Goal: Task Accomplishment & Management: Manage account settings

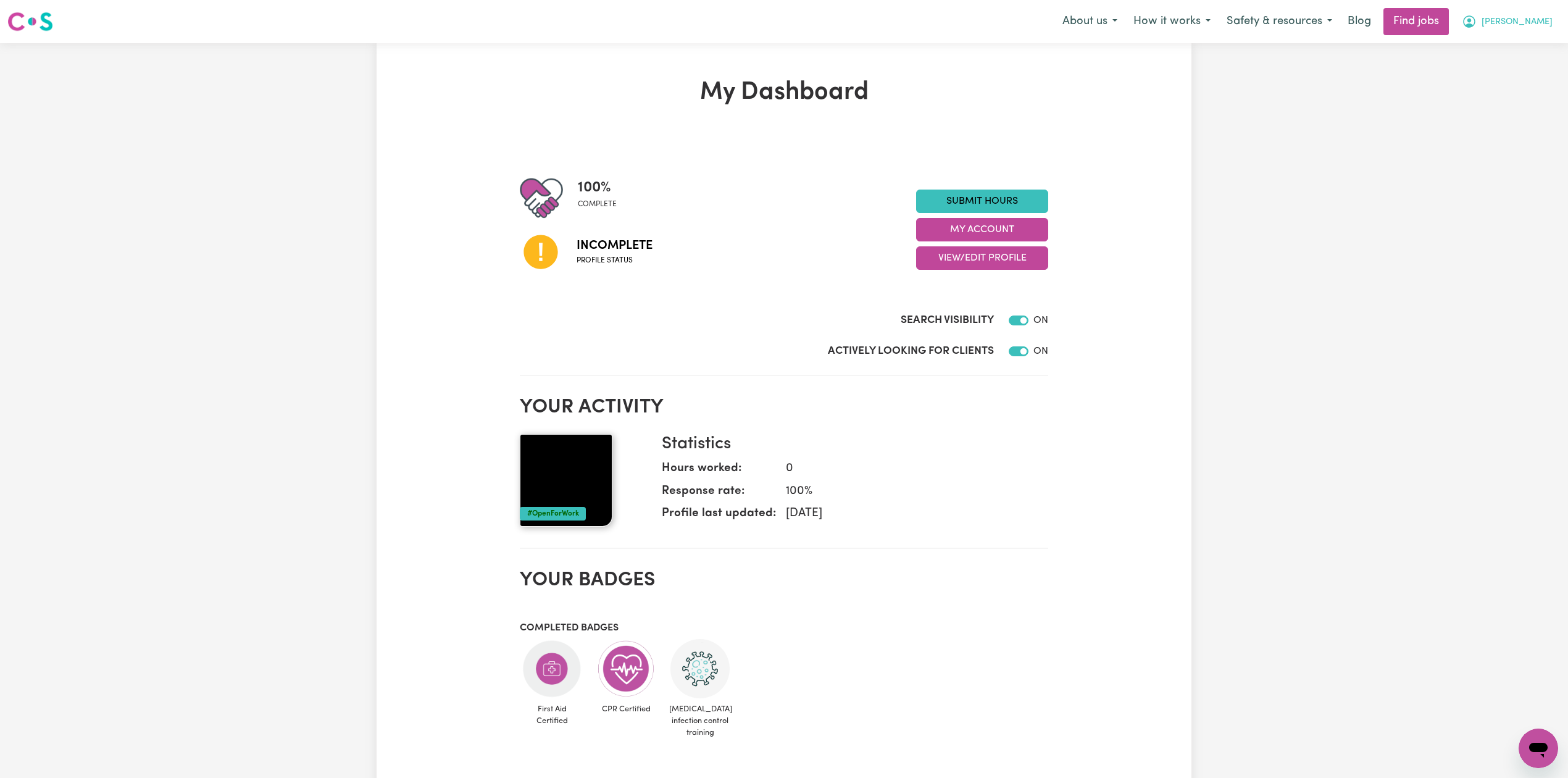
click at [1536, 34] on button "[PERSON_NAME]" at bounding box center [1507, 21] width 107 height 26
click at [1521, 90] on link "Logout" at bounding box center [1511, 95] width 98 height 23
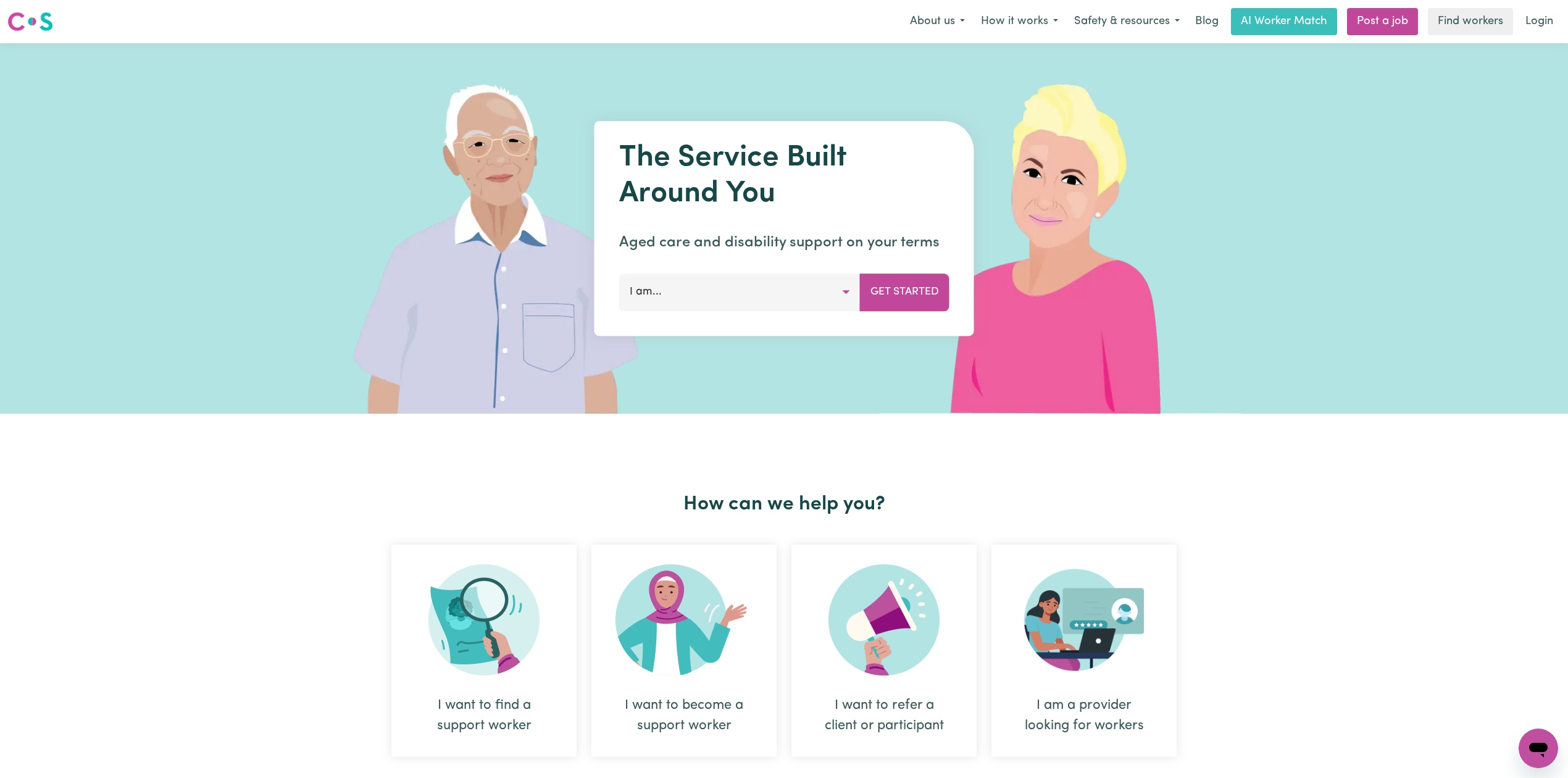
click at [1546, 15] on link "Login" at bounding box center [1540, 21] width 43 height 27
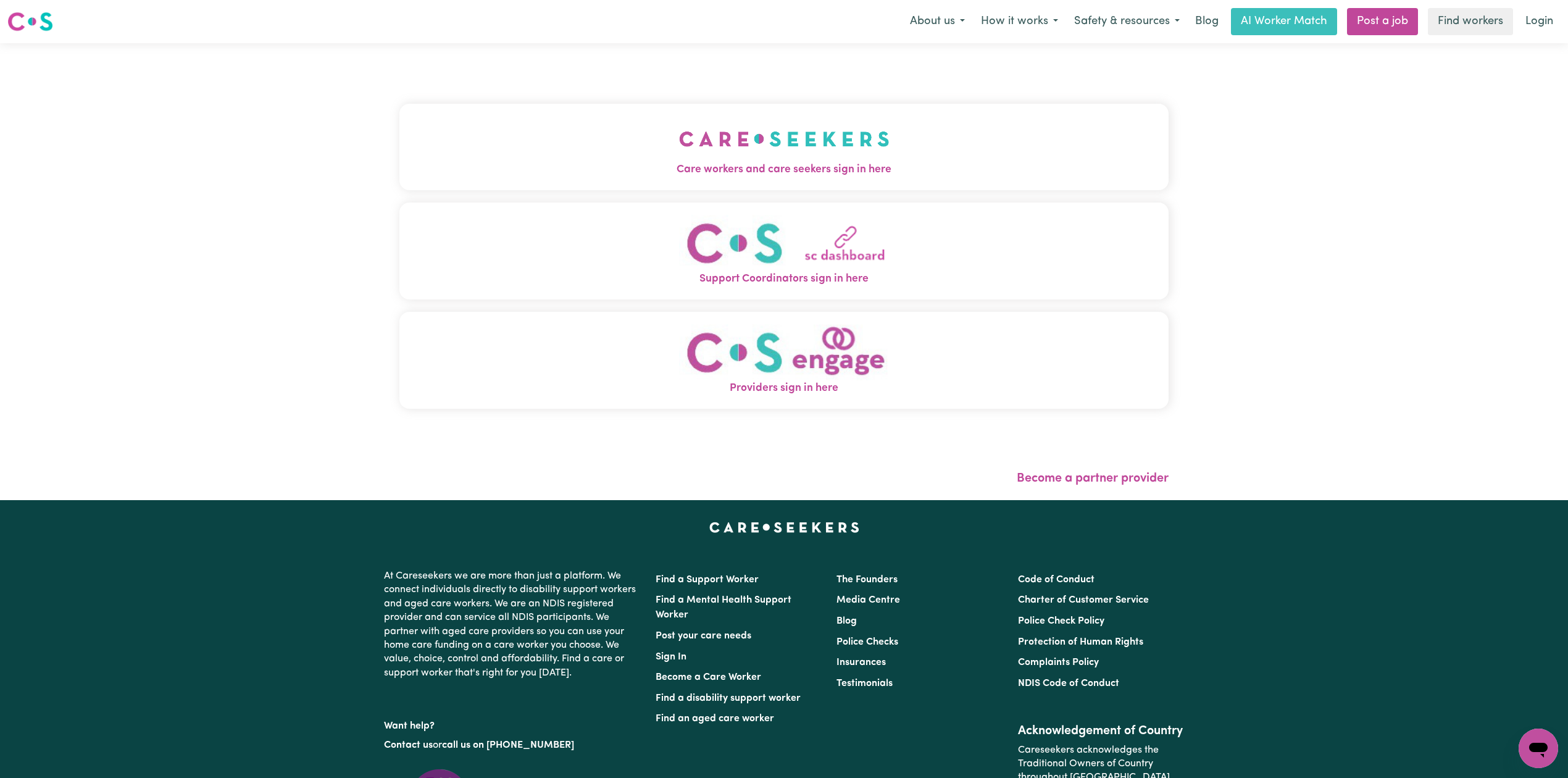
click at [533, 83] on div "Care workers and care seekers sign in here Support Coordinators sign in here Pr…" at bounding box center [784, 262] width 769 height 389
click at [539, 141] on button "Care workers and care seekers sign in here" at bounding box center [784, 146] width 769 height 86
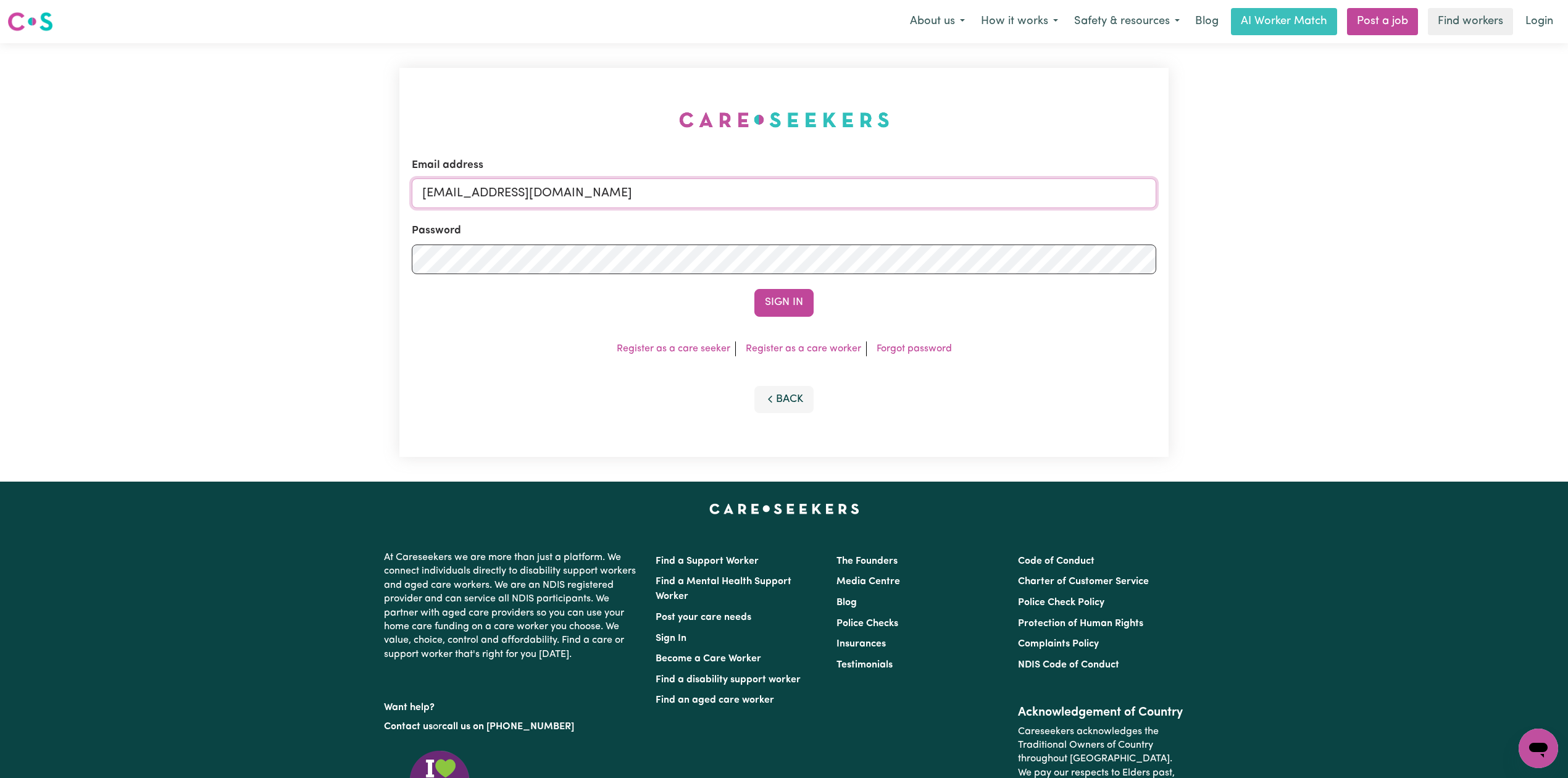
click at [544, 203] on input "[EMAIL_ADDRESS][DOMAIN_NAME]" at bounding box center [784, 193] width 744 height 30
drag, startPoint x: 486, startPoint y: 191, endPoint x: 881, endPoint y: 217, distance: 395.9
click at [892, 216] on form "Email address Superuser~[EMAIL_ADDRESS][DOMAIN_NAME] Password Sign In" at bounding box center [784, 237] width 744 height 159
type input "Superuser~[EMAIL_ADDRESS][DOMAIN_NAME]"
click at [773, 292] on button "Sign In" at bounding box center [784, 303] width 59 height 27
